Goal: Task Accomplishment & Management: Use online tool/utility

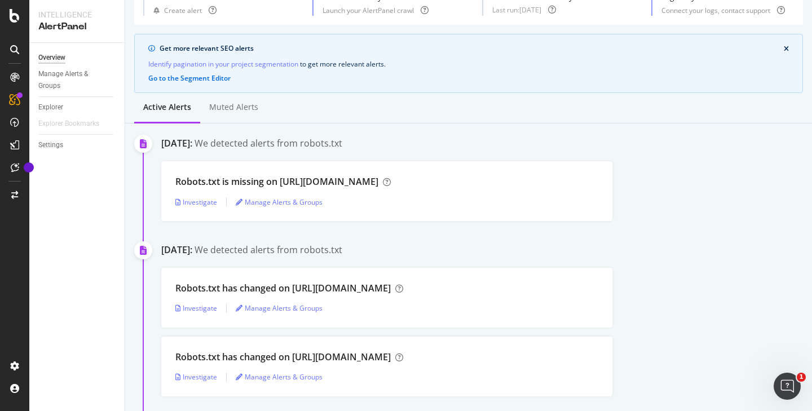
scroll to position [63, 0]
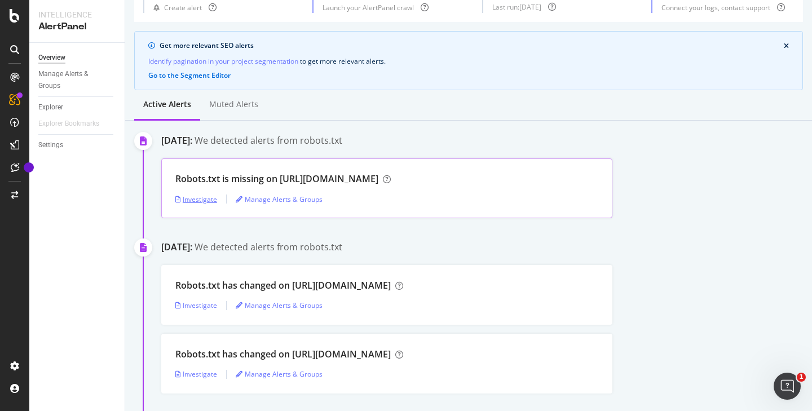
click at [201, 200] on div "Investigate" at bounding box center [196, 199] width 42 height 10
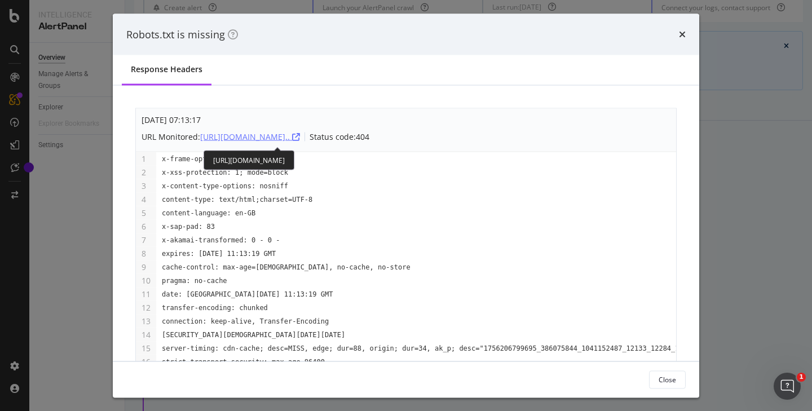
click at [300, 136] on div "[URL][DOMAIN_NAME].." at bounding box center [250, 136] width 100 height 11
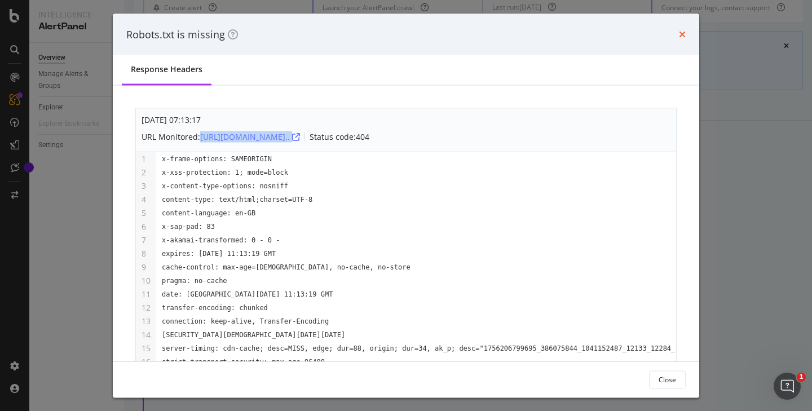
click at [685, 38] on icon "times" at bounding box center [682, 34] width 7 height 9
